Goal: Task Accomplishment & Management: Use online tool/utility

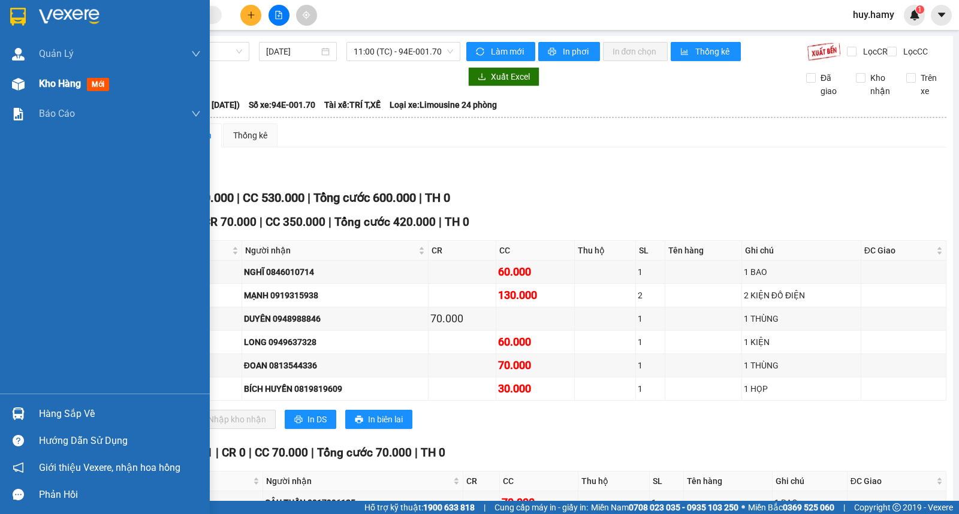
click at [66, 89] on span "Kho hàng" at bounding box center [60, 83] width 42 height 11
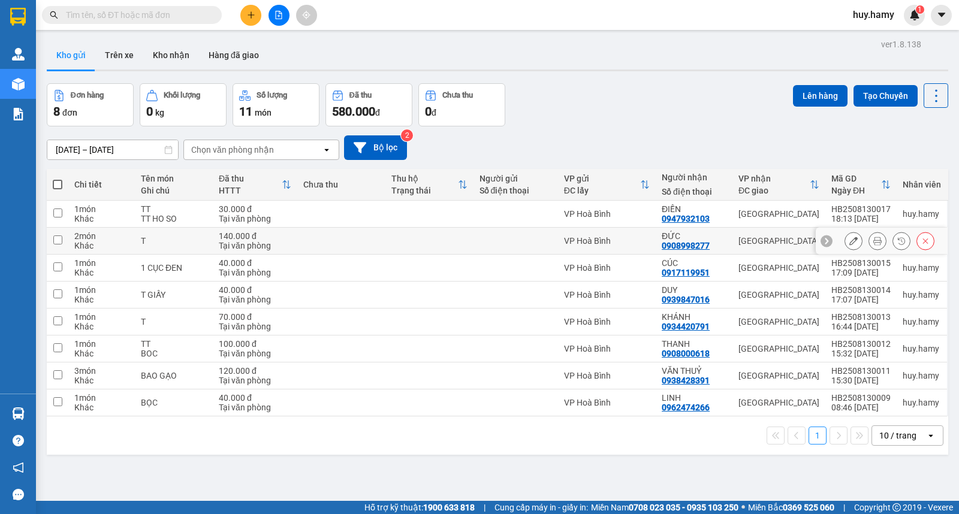
click at [849, 243] on icon at bounding box center [853, 241] width 8 height 8
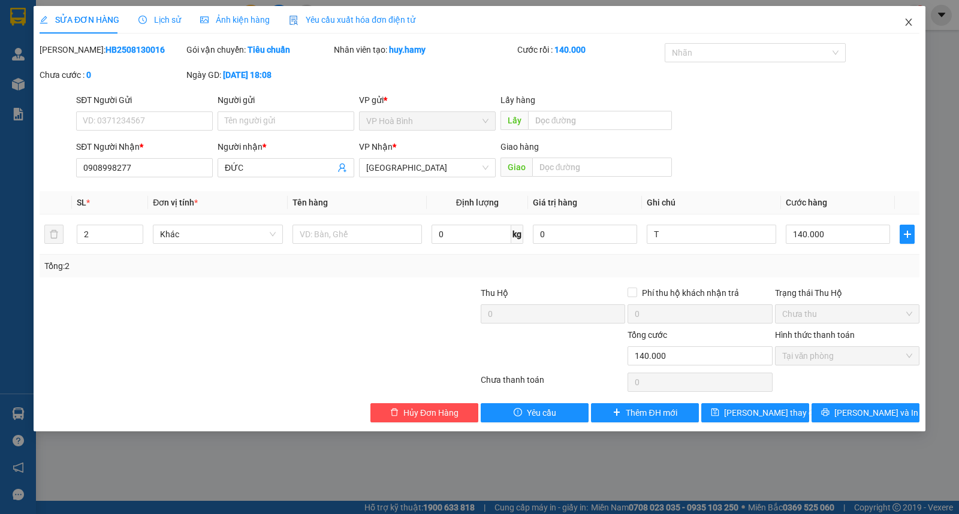
click at [912, 25] on icon "close" at bounding box center [908, 22] width 10 height 10
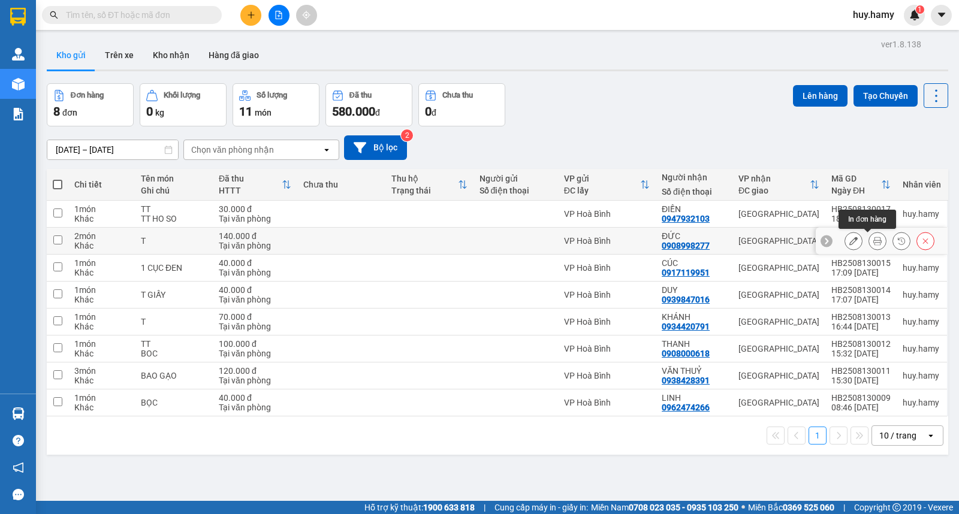
click at [873, 240] on icon at bounding box center [877, 241] width 8 height 8
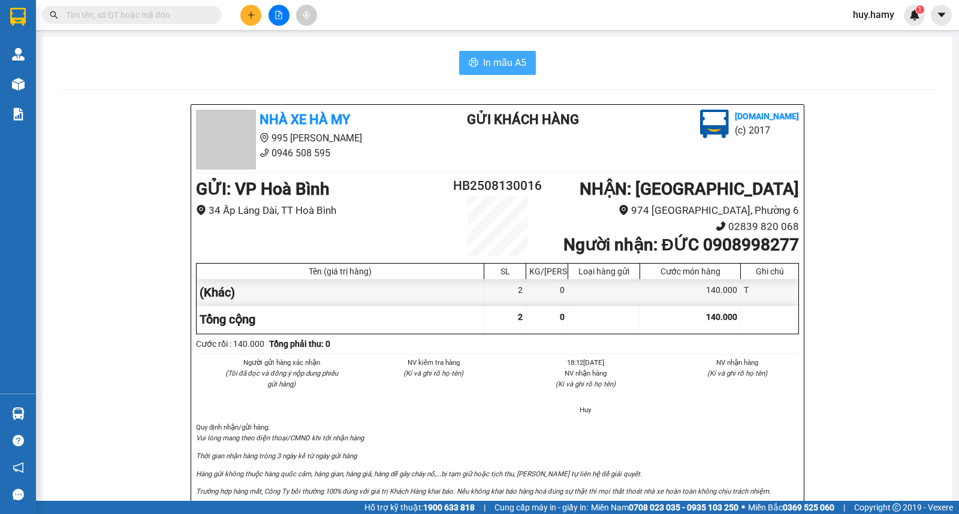
click at [508, 64] on span "In mẫu A5" at bounding box center [504, 62] width 43 height 15
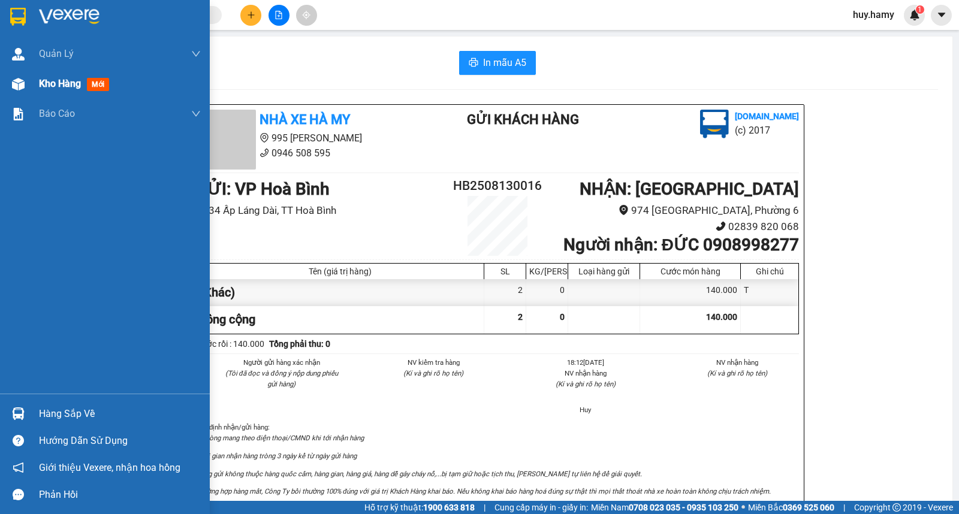
click at [46, 84] on span "Kho hàng" at bounding box center [60, 83] width 42 height 11
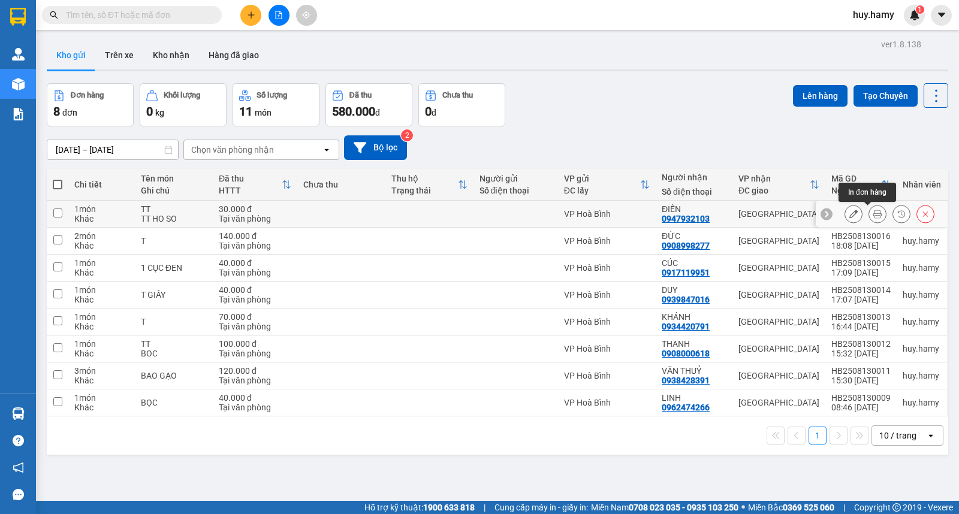
click at [873, 212] on icon at bounding box center [877, 214] width 8 height 8
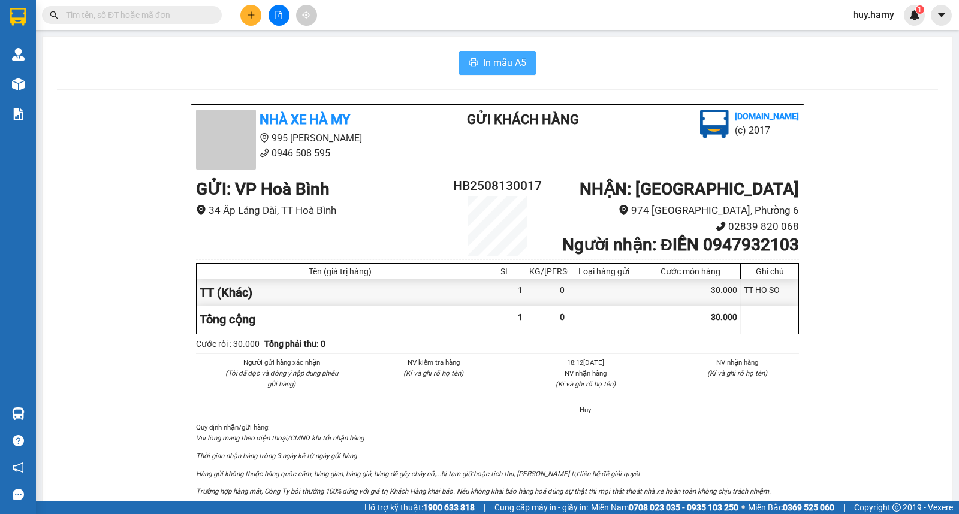
drag, startPoint x: 511, startPoint y: 53, endPoint x: 552, endPoint y: 104, distance: 65.6
click at [512, 54] on button "In mẫu A5" at bounding box center [497, 63] width 77 height 24
